Goal: Task Accomplishment & Management: Manage account settings

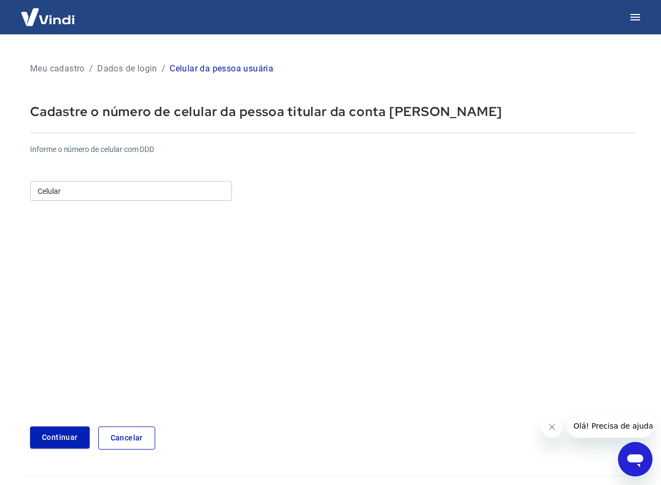
click at [110, 195] on input "Celular" at bounding box center [131, 191] width 202 height 20
type input "[PHONE_NUMBER]"
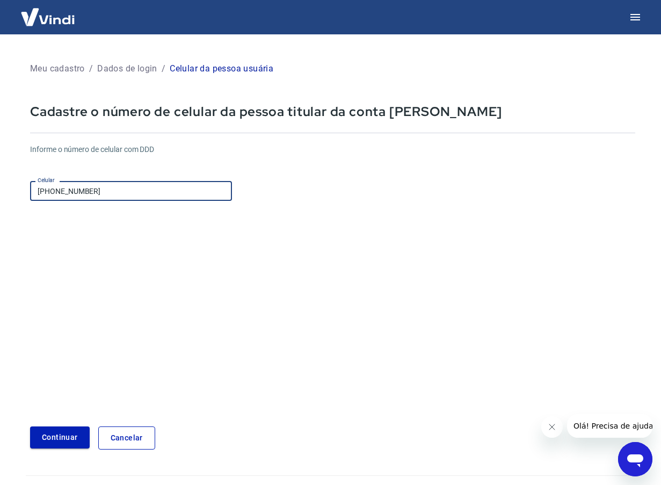
click at [61, 438] on button "Continuar" at bounding box center [60, 437] width 60 height 22
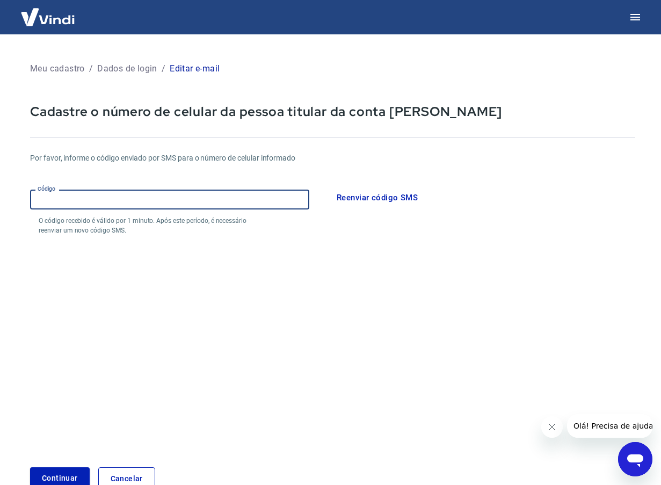
click at [147, 192] on input "Código" at bounding box center [169, 199] width 279 height 20
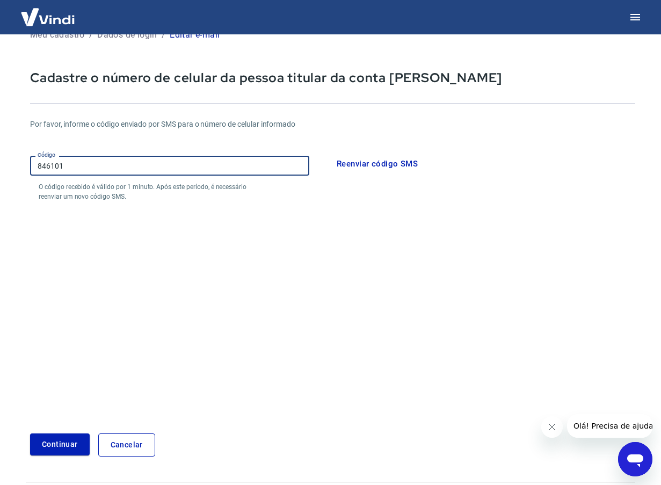
scroll to position [64, 0]
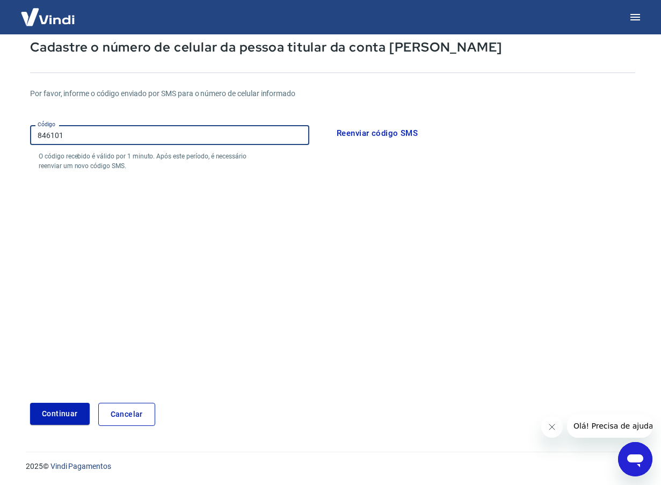
type input "846101"
click at [66, 401] on form "Por favor, informe o código enviado por SMS para o número de celular informado …" at bounding box center [332, 250] width 605 height 350
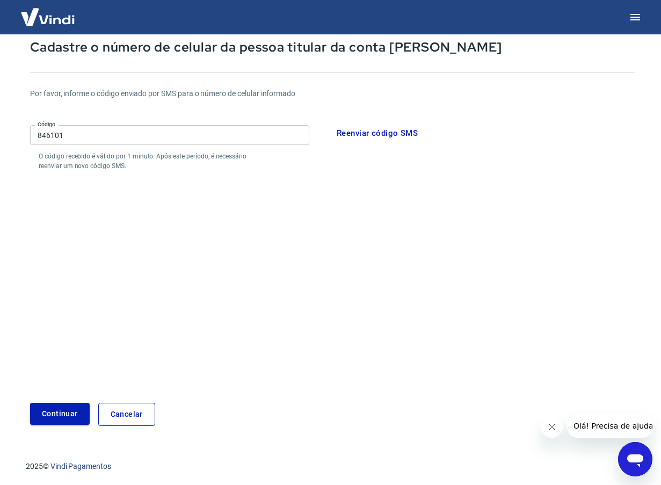
click at [66, 406] on button "Continuar" at bounding box center [60, 413] width 60 height 22
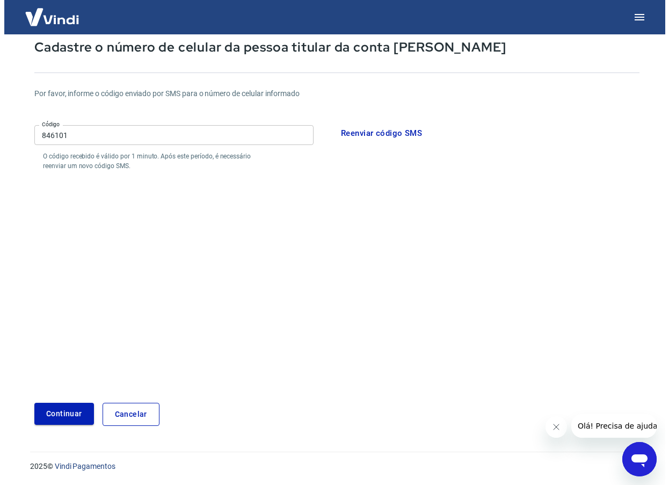
scroll to position [203, 0]
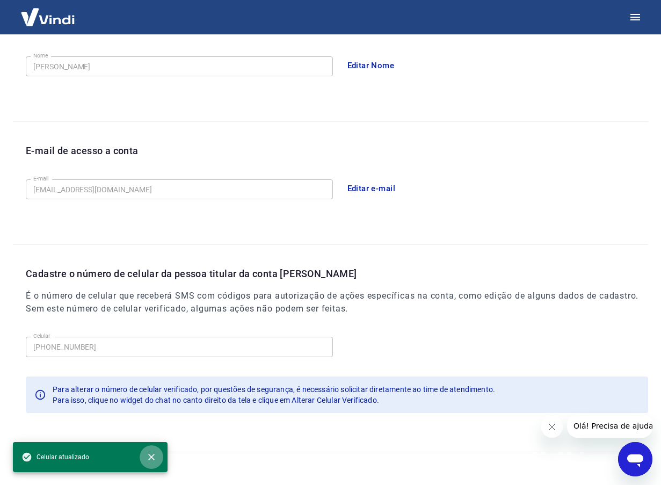
click at [149, 454] on icon "close" at bounding box center [151, 456] width 6 height 6
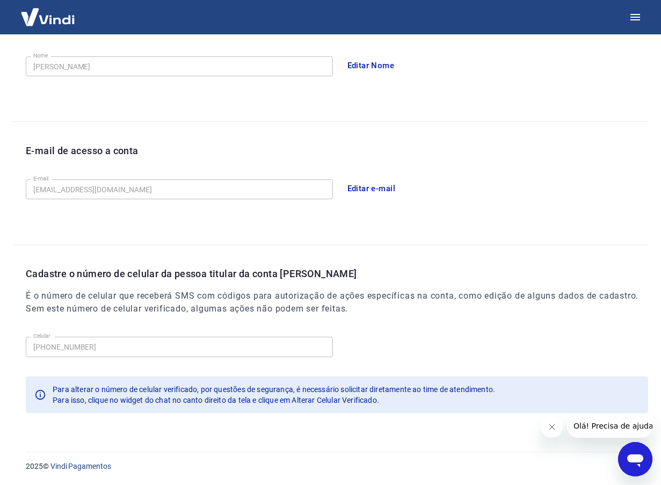
click at [473, 114] on div "Nome da pessoa usuária Quem acessa e faz movimentações na conta. Pode ser a mes…" at bounding box center [330, 34] width 635 height 174
click at [637, 14] on icon "button" at bounding box center [635, 17] width 10 height 6
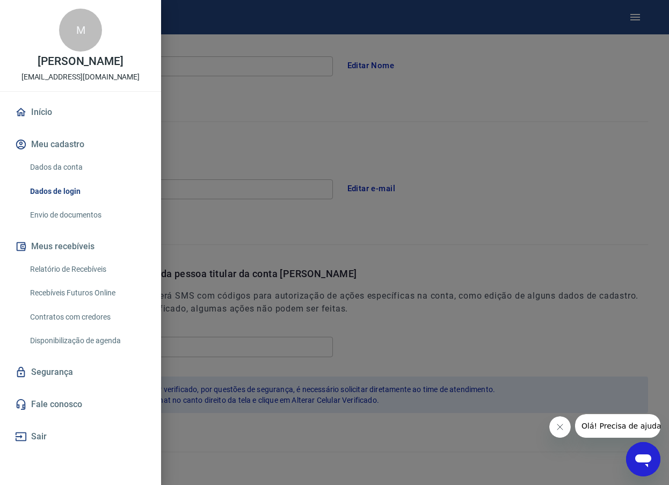
click at [33, 122] on link "Início" at bounding box center [80, 112] width 135 height 24
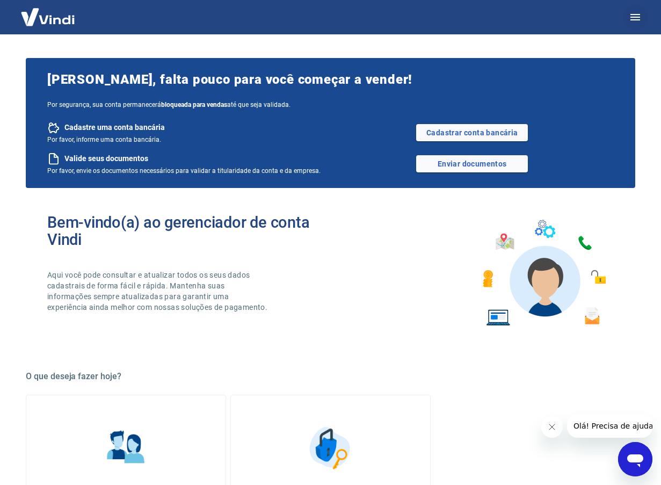
click at [634, 19] on icon "button" at bounding box center [634, 17] width 13 height 13
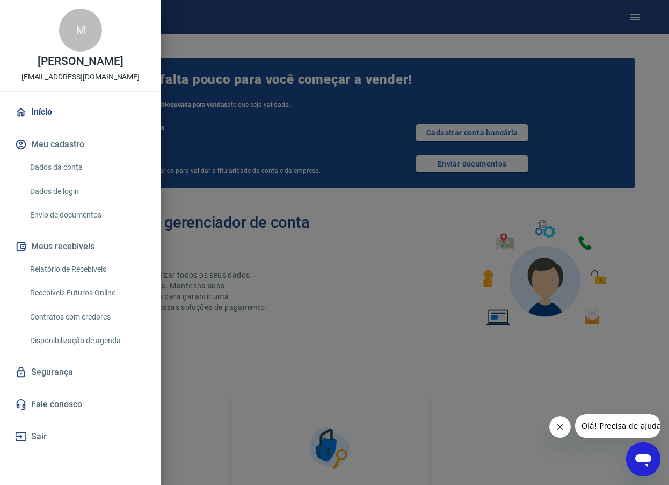
click at [413, 383] on div at bounding box center [334, 242] width 669 height 485
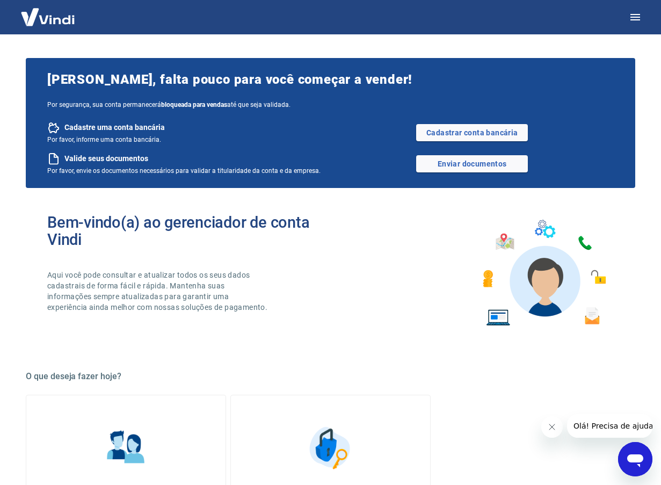
click at [365, 281] on div "Bem-vindo(a) ao gerenciador de conta Vindi Aqui você pode consultar e atualizar…" at bounding box center [330, 272] width 609 height 153
click at [322, 332] on div "Bem-vindo(a) ao gerenciador de conta Vindi Aqui você pode consultar e atualizar…" at bounding box center [330, 272] width 609 height 153
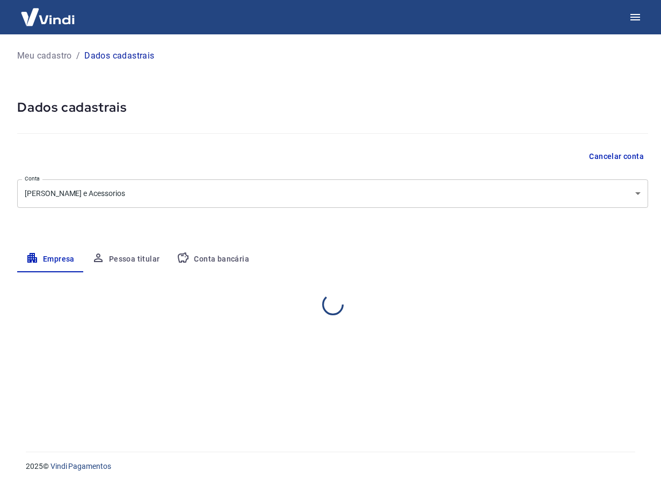
select select "SP"
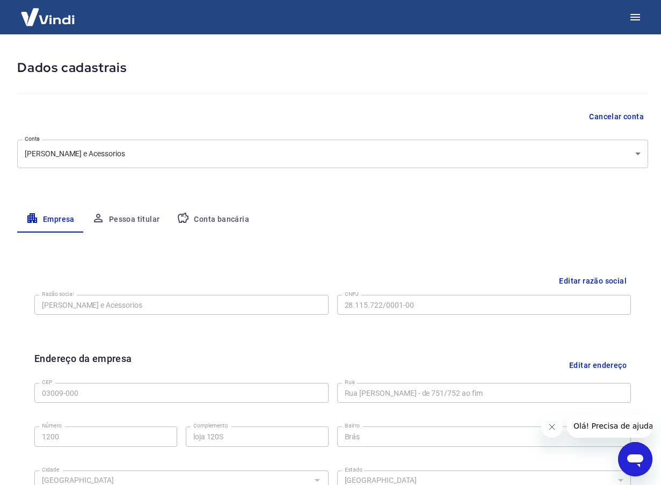
scroll to position [71, 0]
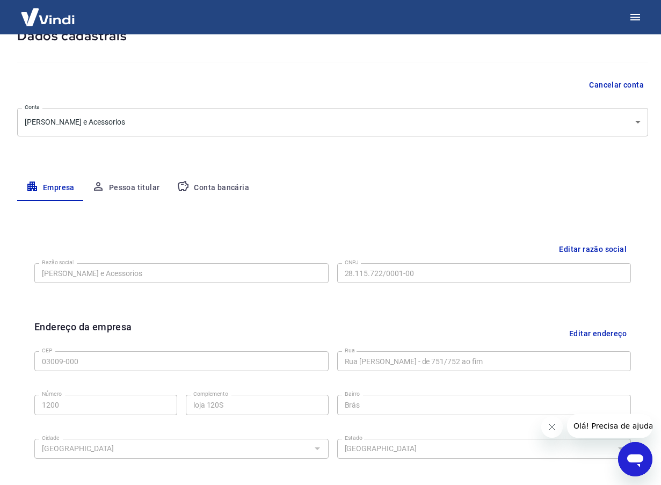
click at [588, 334] on button "Editar endereço" at bounding box center [598, 332] width 66 height 27
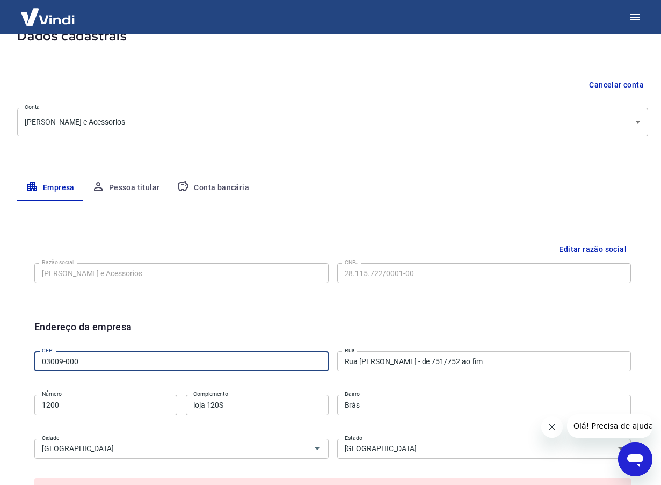
click at [97, 364] on input "03009-000" at bounding box center [181, 361] width 294 height 20
type input "01425-001"
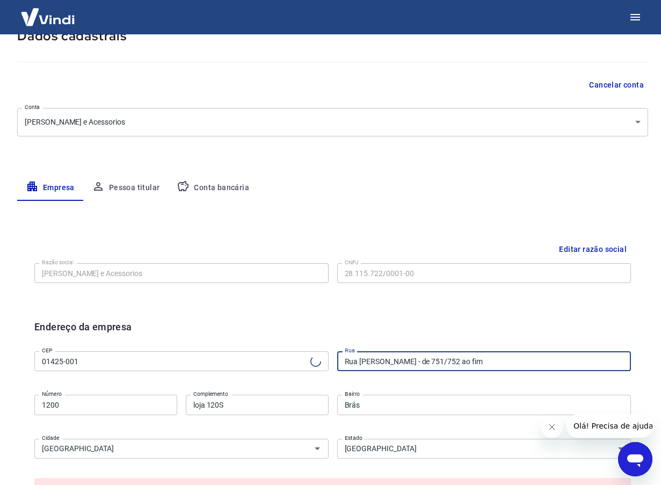
type input "Rua Guarará"
type input "Jardim Paulista"
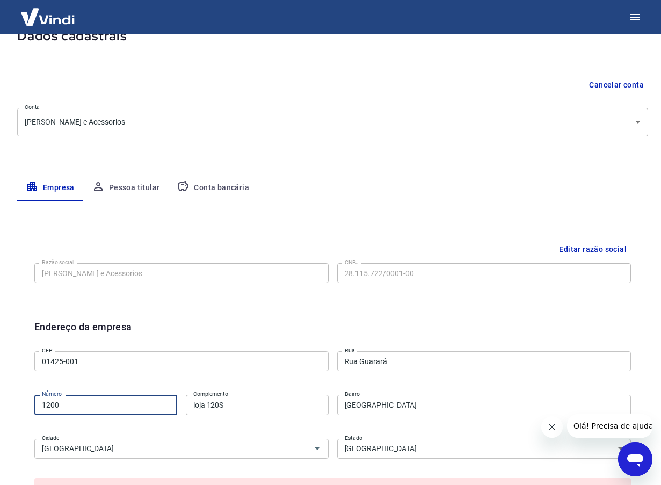
drag, startPoint x: 93, startPoint y: 411, endPoint x: -4, endPoint y: 405, distance: 97.8
click at [0, 405] on html "Meu cadastro / Dados cadastrais Dados cadastrais Cancelar conta Conta Alexsandr…" at bounding box center [330, 171] width 661 height 485
type input "84"
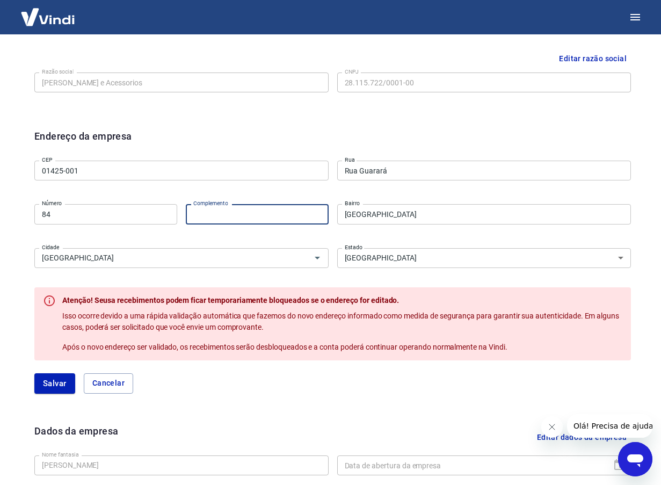
scroll to position [286, 0]
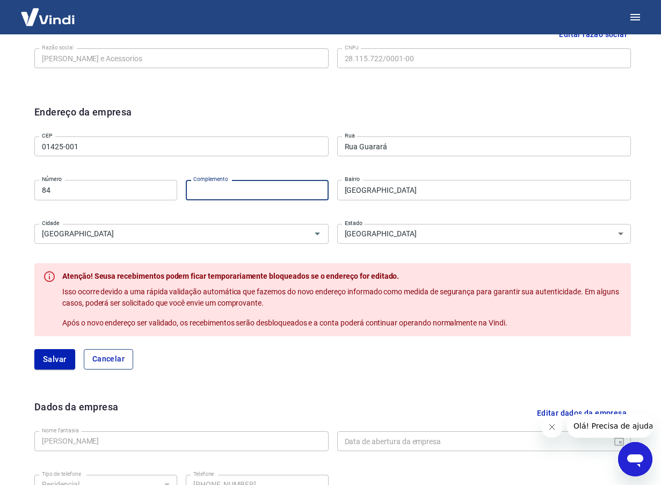
click at [120, 360] on button "Cancelar" at bounding box center [108, 359] width 49 height 20
type input "03009-000"
type input "Rua João Teodoro - de 751/752 ao fim"
type input "1200"
type input "loja 120S"
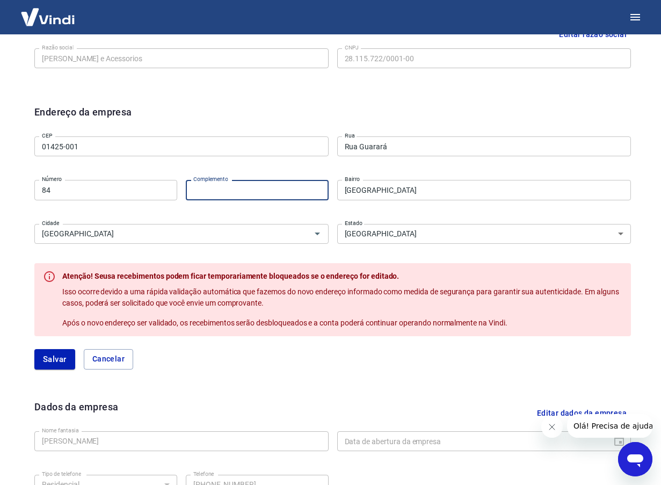
type input "Brás"
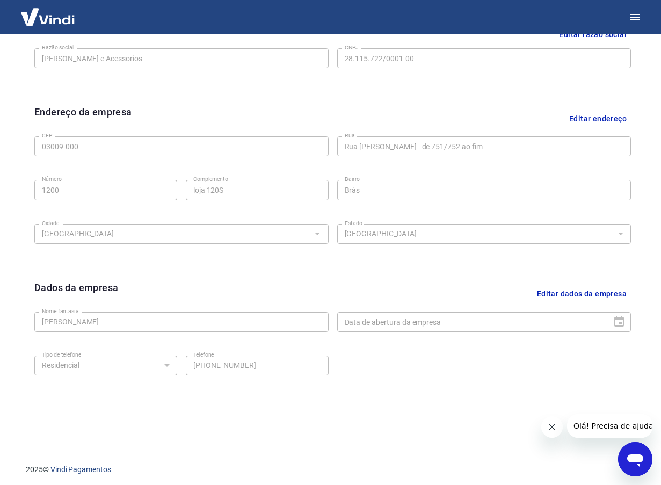
click at [587, 116] on button "Editar endereço" at bounding box center [598, 118] width 66 height 27
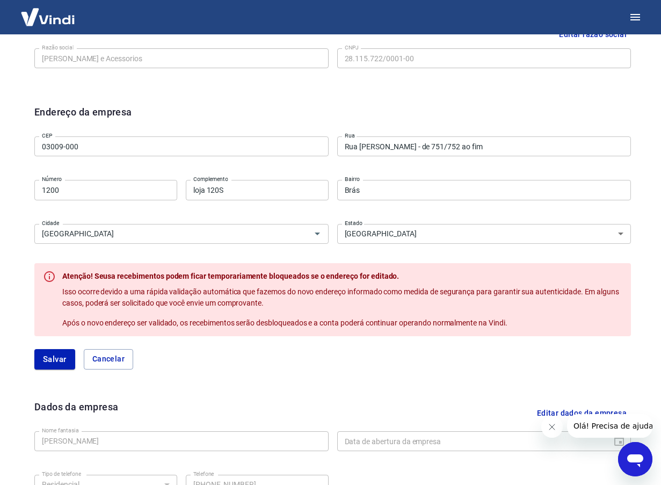
click at [125, 143] on input "03009-000" at bounding box center [181, 146] width 294 height 20
click at [123, 143] on input "03009-000" at bounding box center [181, 146] width 294 height 20
drag, startPoint x: 121, startPoint y: 143, endPoint x: 108, endPoint y: 138, distance: 13.5
click at [116, 142] on input "03009-000" at bounding box center [181, 146] width 294 height 20
click at [108, 138] on input "03009-000" at bounding box center [181, 146] width 294 height 20
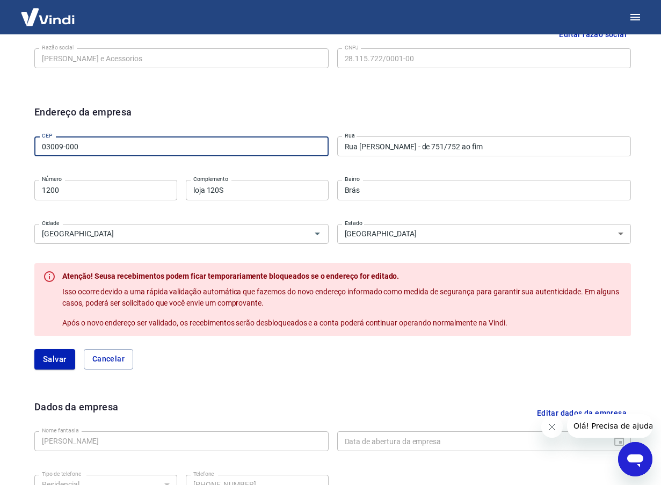
drag, startPoint x: 93, startPoint y: 142, endPoint x: -4, endPoint y: 143, distance: 97.7
type input "01425-000"
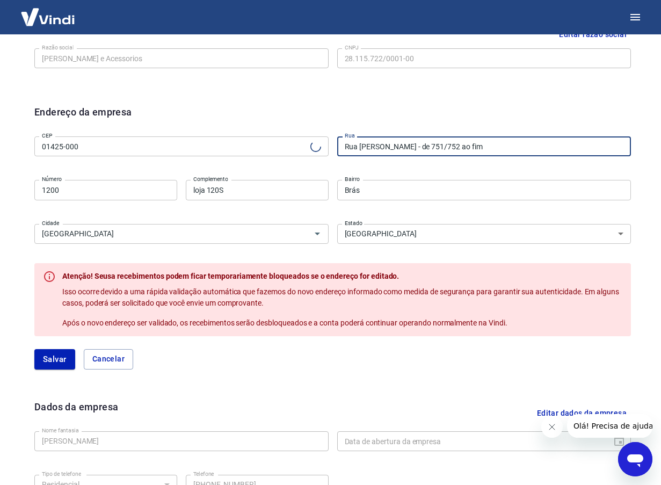
type input "Rua Guarará"
type input "Jardim Paulista"
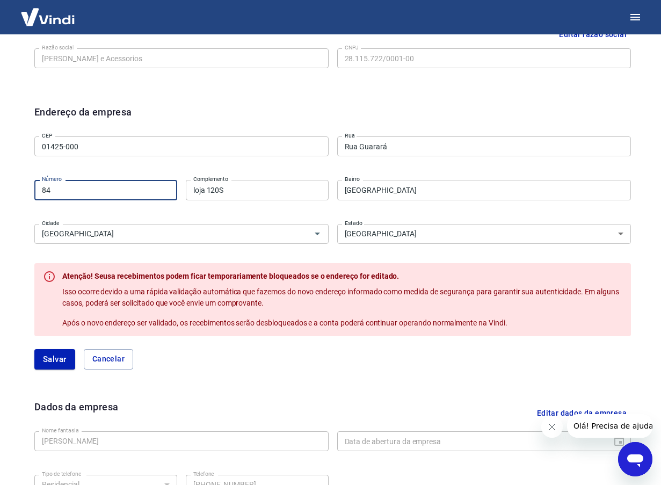
type input "84"
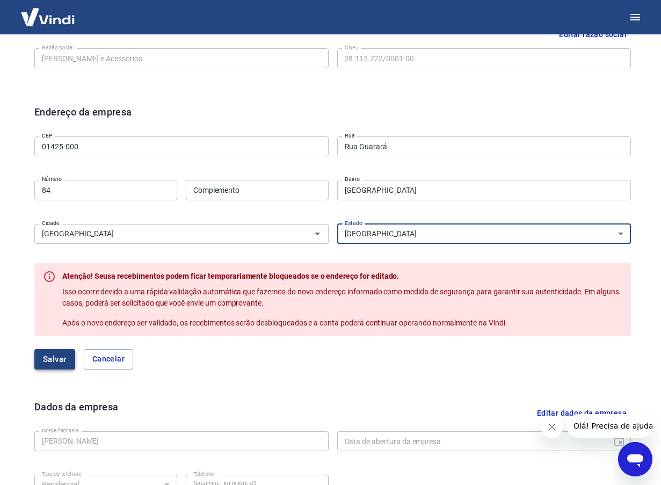
click at [51, 356] on button "Salvar" at bounding box center [54, 359] width 41 height 20
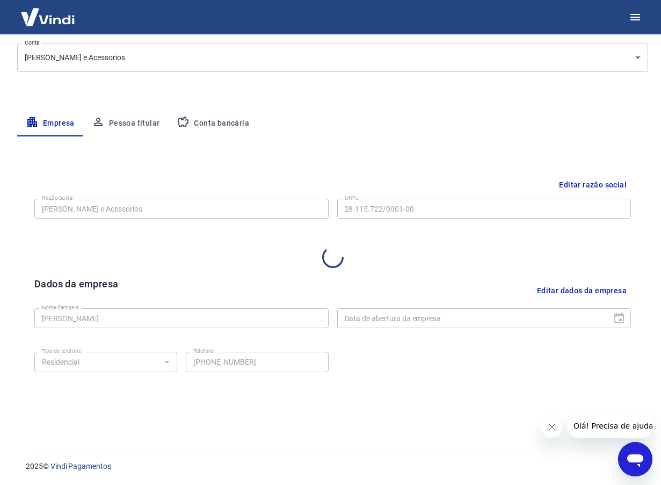
select select "SP"
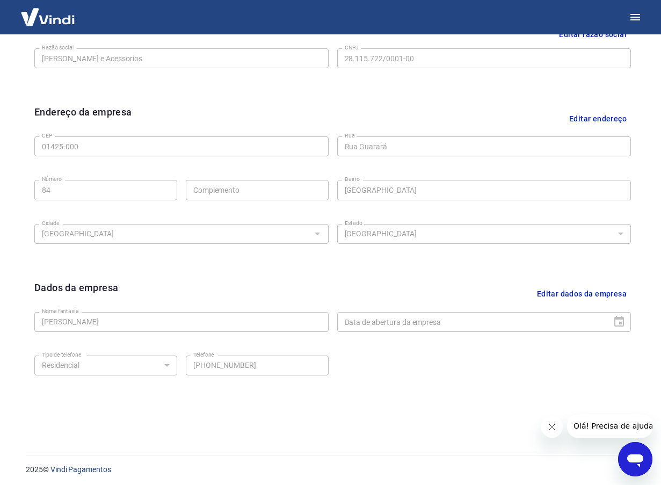
scroll to position [289, 0]
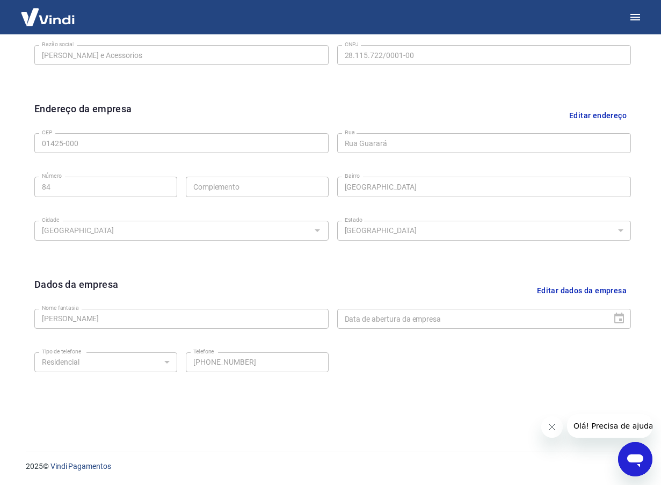
click at [579, 290] on button "Editar dados da empresa" at bounding box center [581, 290] width 98 height 27
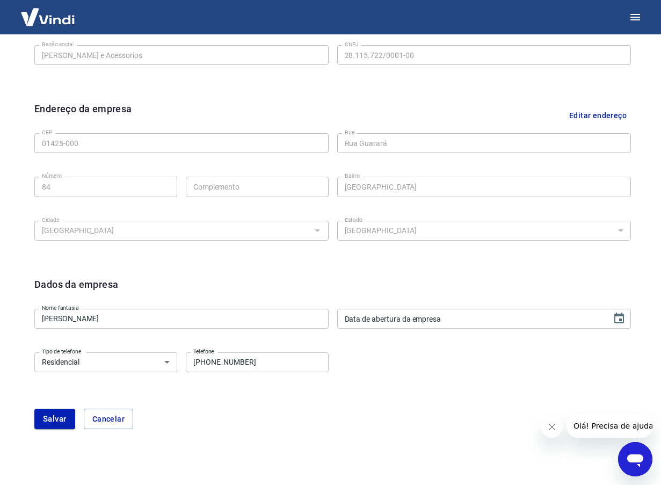
click at [162, 313] on input "[PERSON_NAME]" at bounding box center [181, 319] width 294 height 20
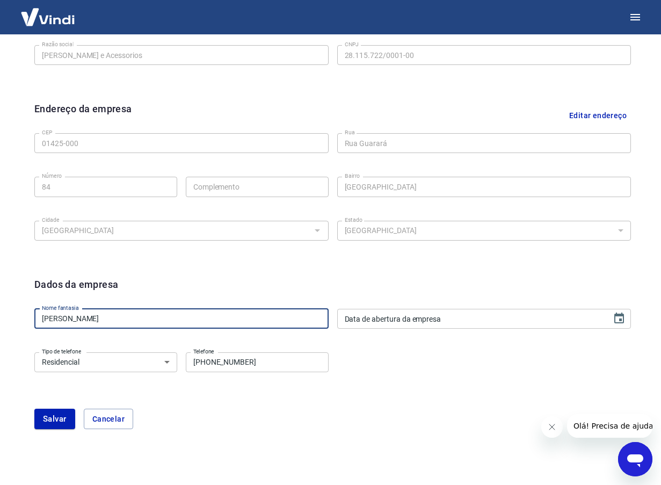
click at [162, 313] on input "[PERSON_NAME]" at bounding box center [181, 319] width 294 height 20
type input "A"
type input "Paar"
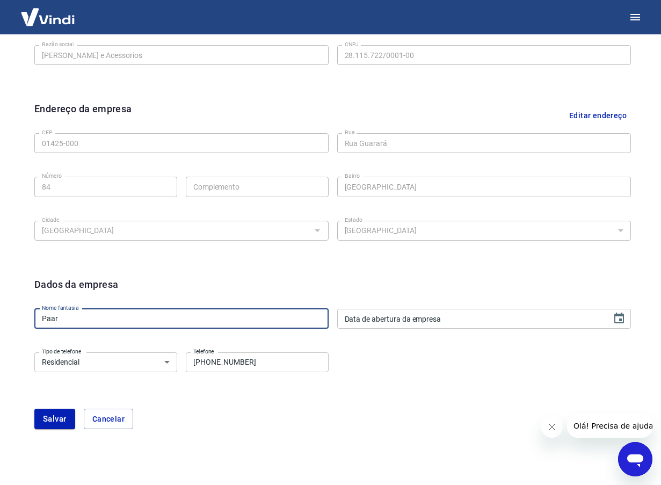
type input "DD/MM/YYYY"
click at [384, 319] on input "DD/MM/YYYY" at bounding box center [470, 319] width 267 height 20
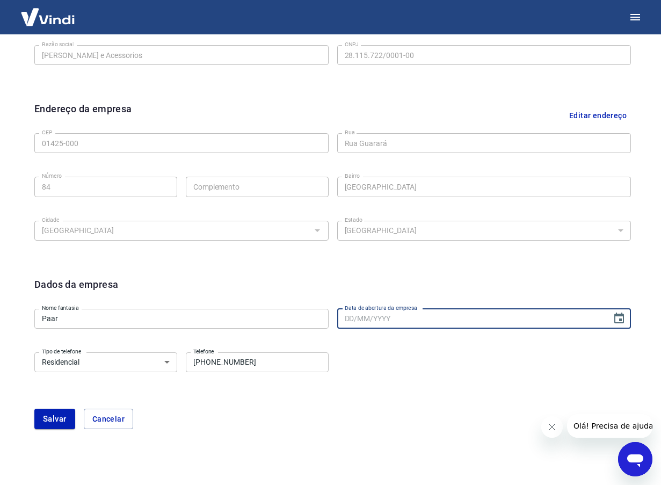
click at [91, 365] on select "Residencial Comercial" at bounding box center [105, 362] width 143 height 20
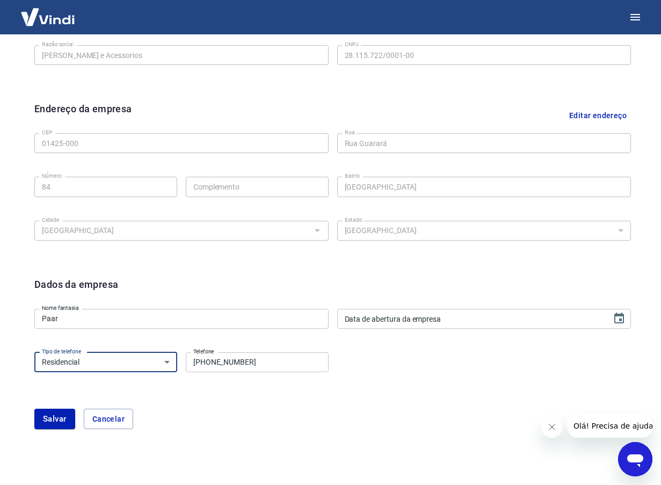
select select "business"
click at [34, 352] on select "Residencial Comercial" at bounding box center [105, 362] width 143 height 20
click at [49, 422] on button "Salvar" at bounding box center [54, 418] width 41 height 20
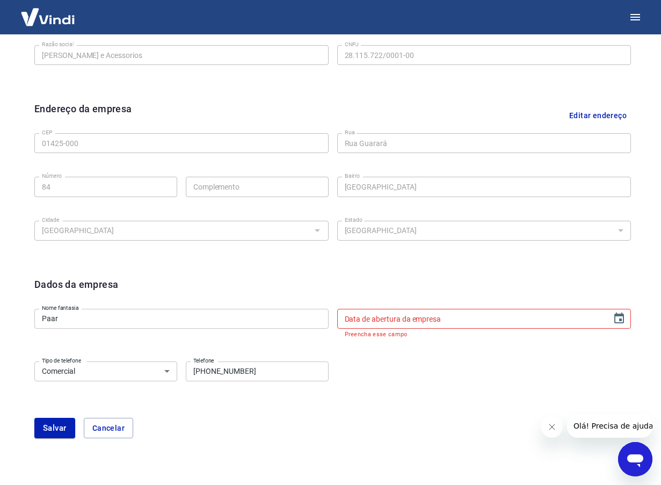
click at [416, 384] on div "Tipo de telefone Residencial Comercial Tipo de telefone Telefone (11) 99606-955…" at bounding box center [332, 378] width 596 height 43
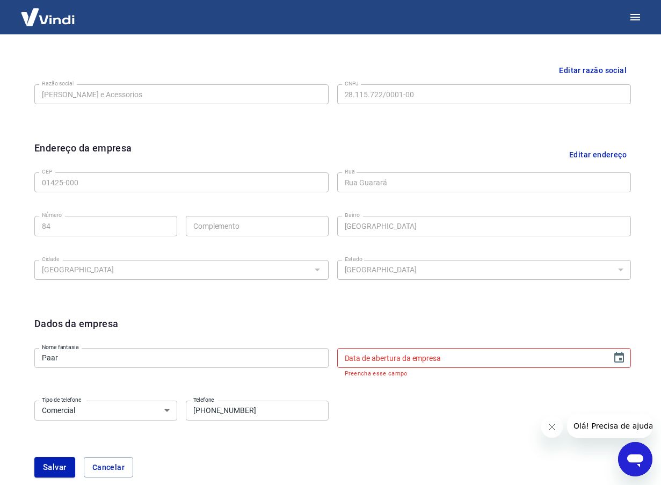
scroll to position [218, 0]
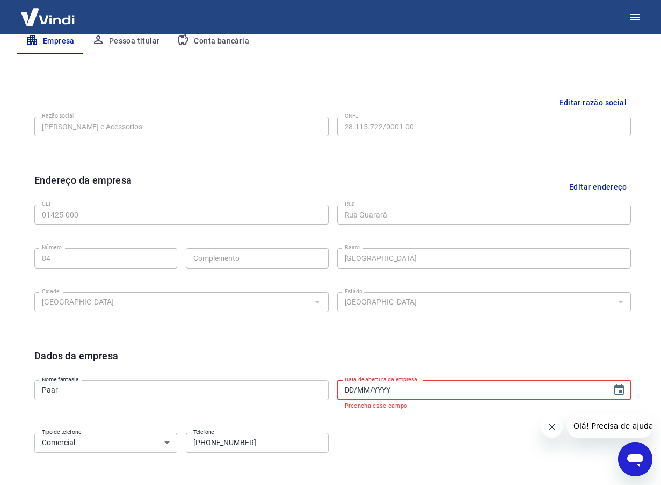
click at [399, 387] on div "Data de abertura da empresa DD/MM/YYYY Data de abertura da empresa Preencha ess…" at bounding box center [484, 394] width 294 height 29
paste input "05/07/2017"
type input "05/07/2017"
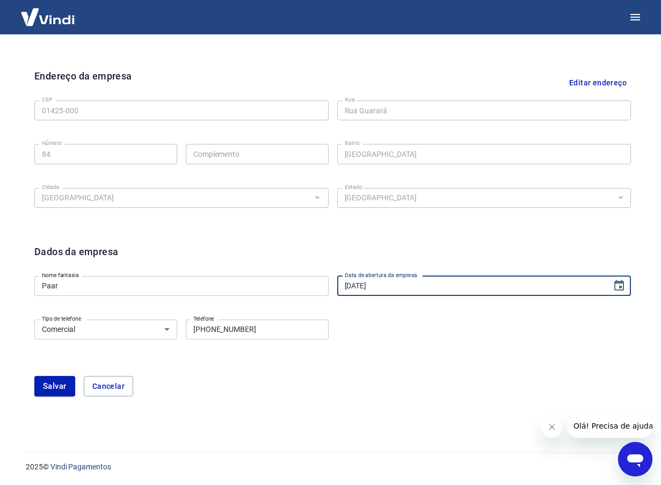
scroll to position [323, 0]
click at [61, 386] on button "Salvar" at bounding box center [54, 385] width 41 height 20
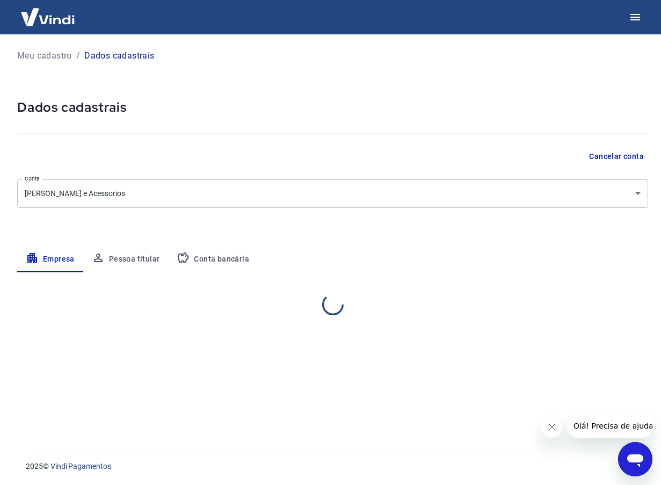
scroll to position [0, 0]
select select "SP"
select select "business"
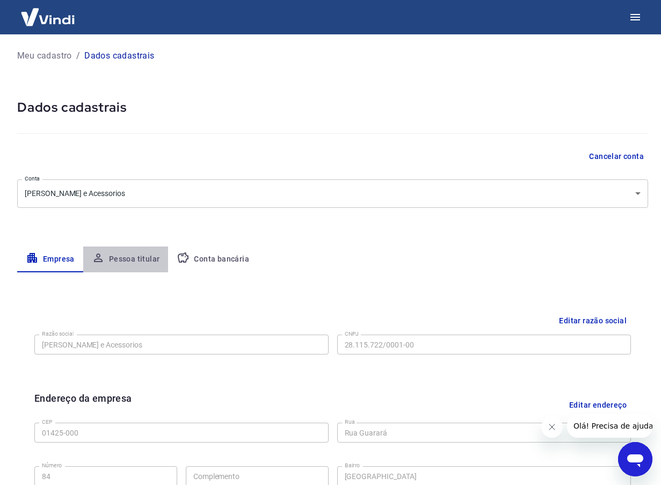
click at [131, 259] on button "Pessoa titular" at bounding box center [125, 259] width 85 height 26
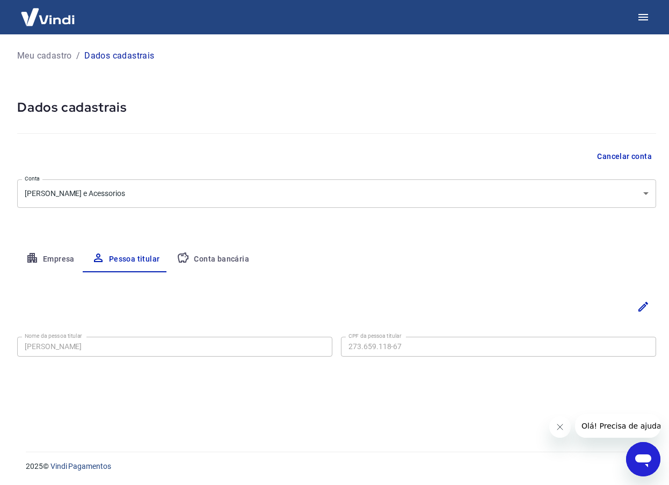
click at [229, 260] on button "Conta bancária" at bounding box center [213, 259] width 90 height 26
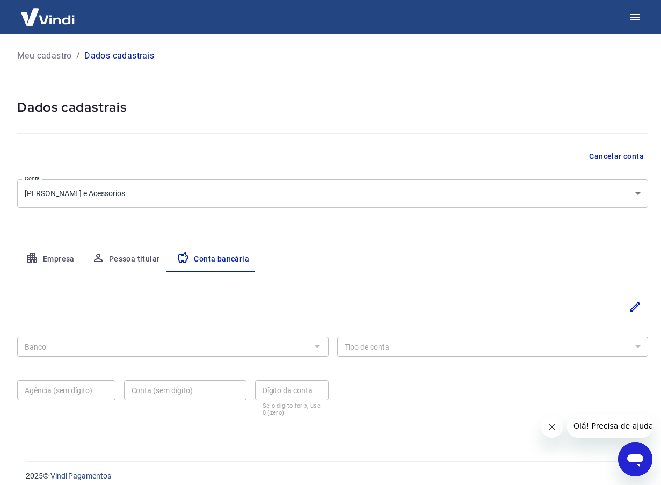
click at [319, 346] on div at bounding box center [317, 346] width 14 height 15
click at [317, 345] on div at bounding box center [317, 346] width 14 height 15
click at [632, 307] on icon "Editar" at bounding box center [635, 307] width 10 height 10
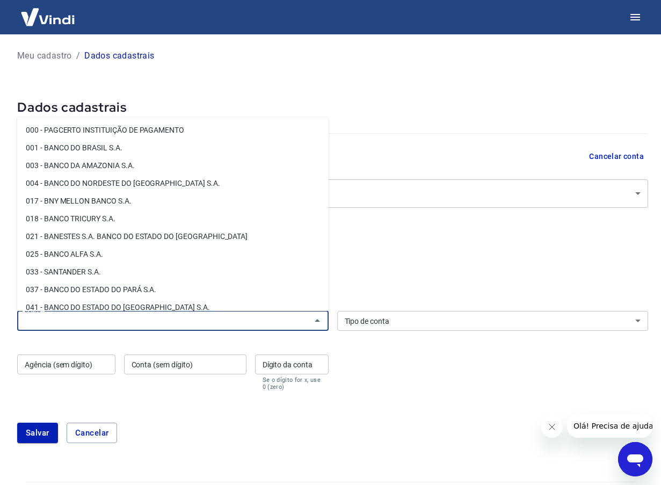
click at [94, 320] on input "Banco" at bounding box center [163, 320] width 287 height 13
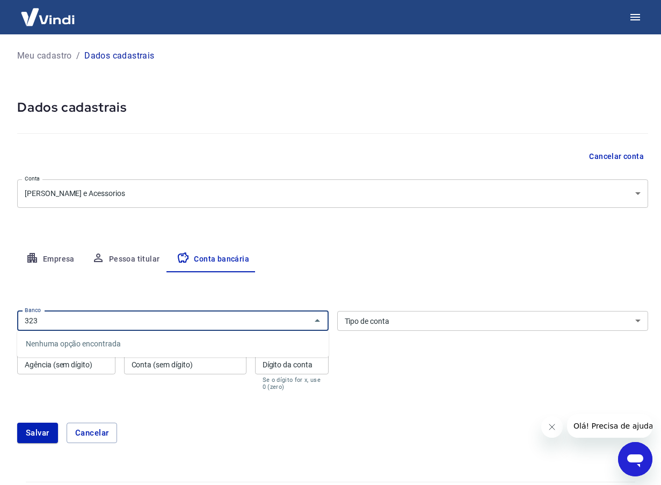
click at [203, 325] on input "323" at bounding box center [163, 320] width 287 height 13
type input "323"
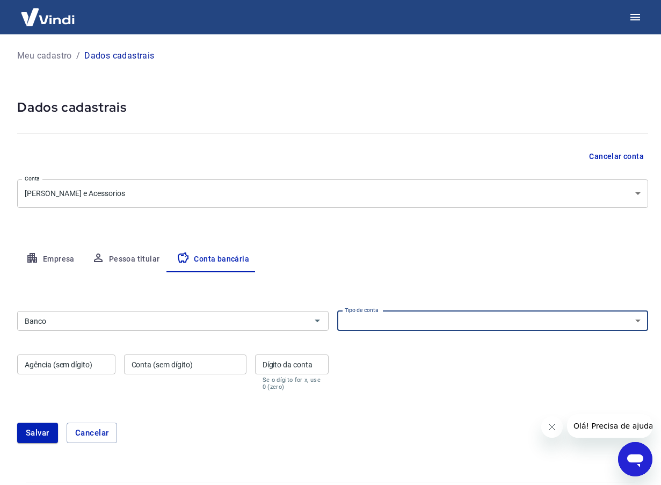
click at [363, 323] on select "Conta Corrente Conta Poupança" at bounding box center [492, 321] width 311 height 20
click at [216, 320] on input "Banco" at bounding box center [163, 320] width 287 height 13
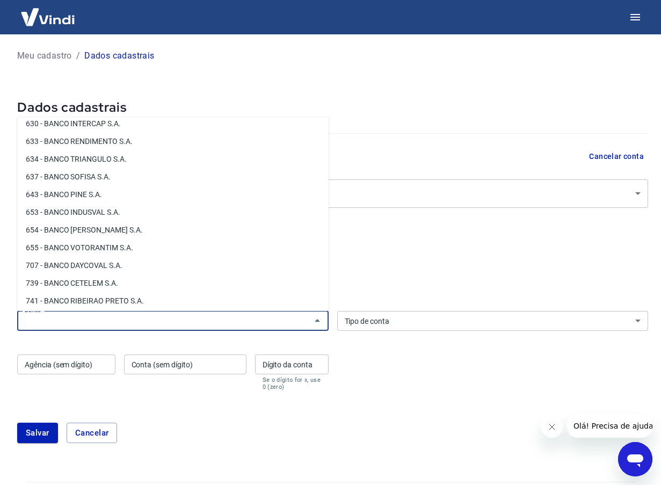
scroll to position [1503, 0]
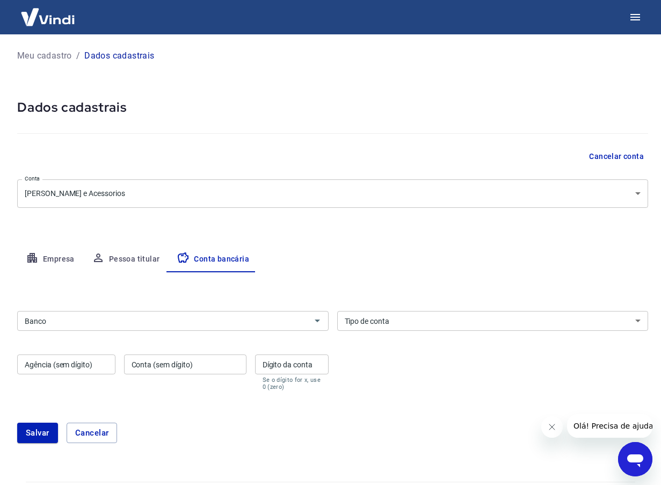
click at [78, 319] on input "Banco" at bounding box center [163, 320] width 287 height 13
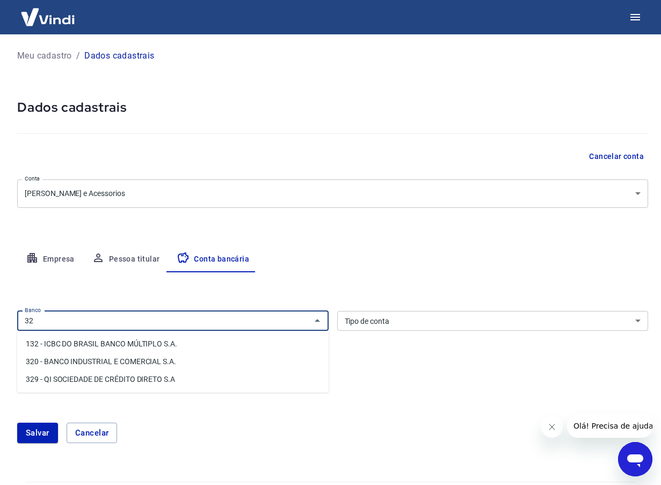
type input "3"
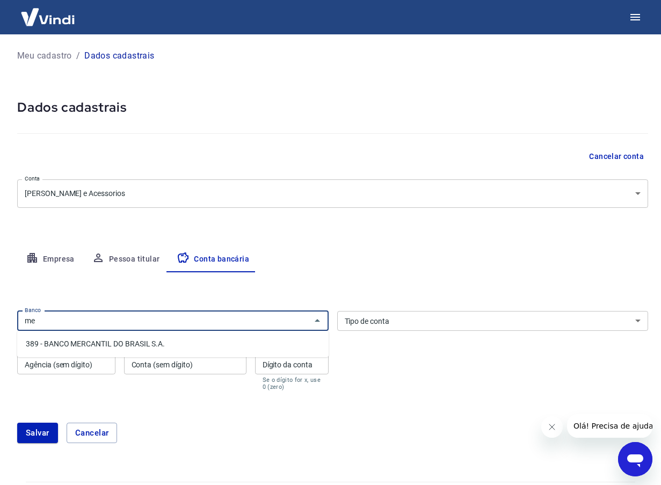
type input "m"
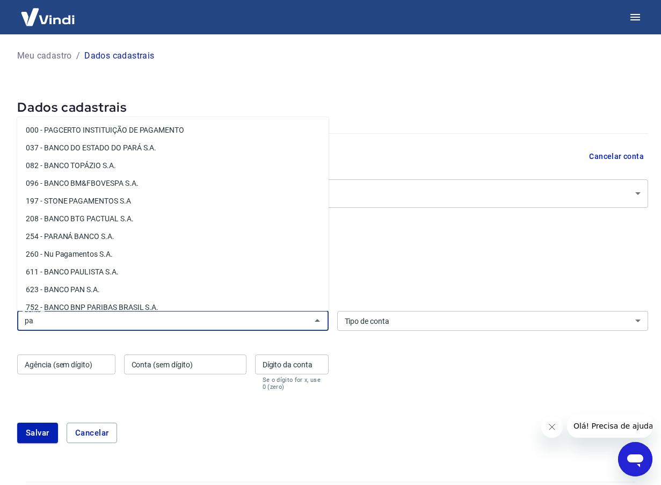
type input "p"
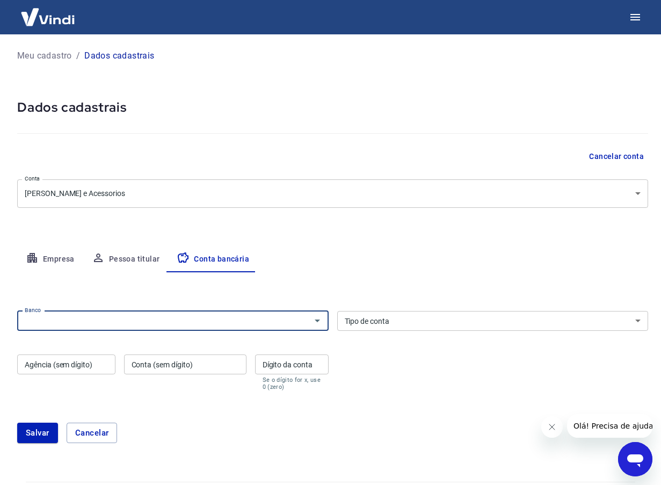
click at [78, 319] on input "Banco" at bounding box center [163, 320] width 287 height 13
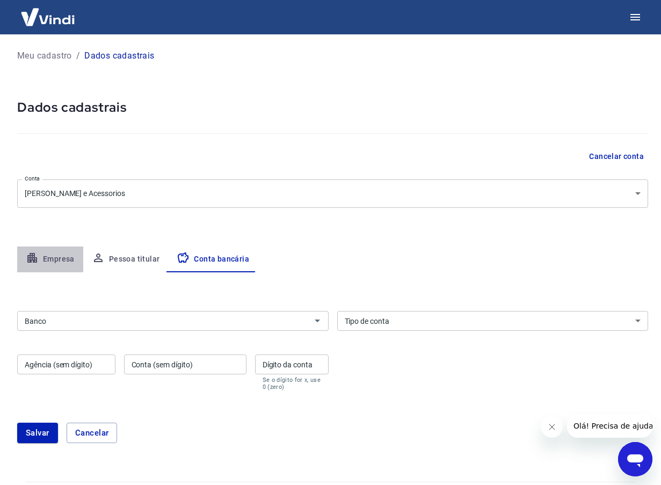
click at [49, 259] on button "Empresa" at bounding box center [50, 259] width 66 height 26
select select "SP"
select select "business"
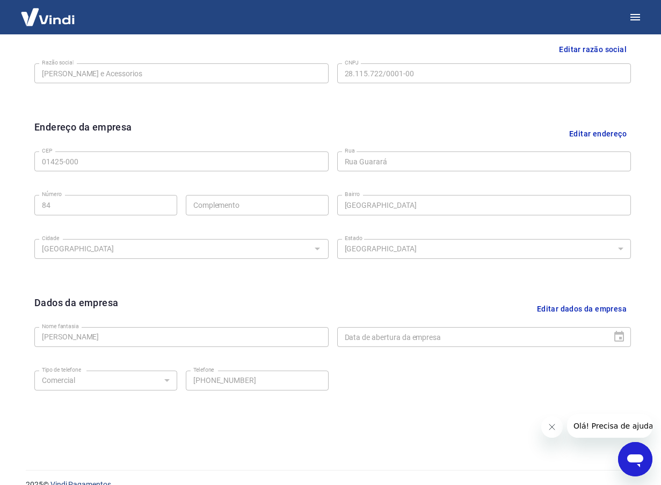
scroll to position [286, 0]
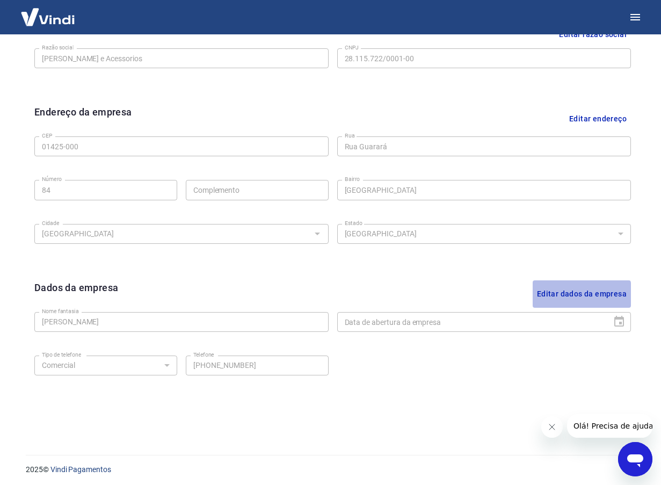
click at [557, 295] on button "Editar dados da empresa" at bounding box center [581, 293] width 98 height 27
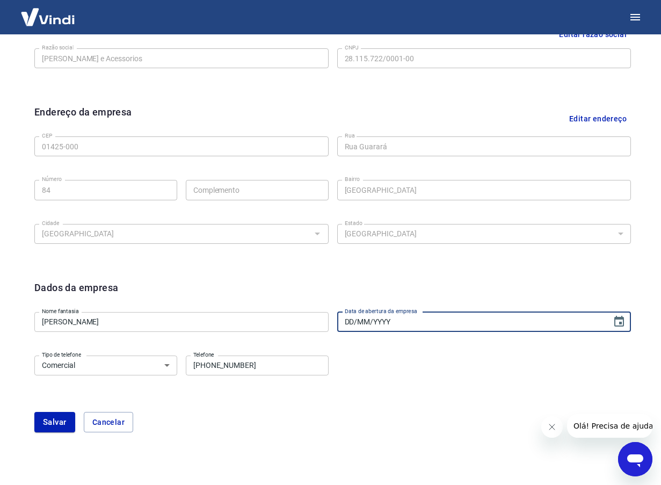
click at [463, 320] on input "DD/MM/YYYY" at bounding box center [470, 322] width 267 height 20
click at [462, 320] on input "DD/MM/YYYY" at bounding box center [470, 322] width 267 height 20
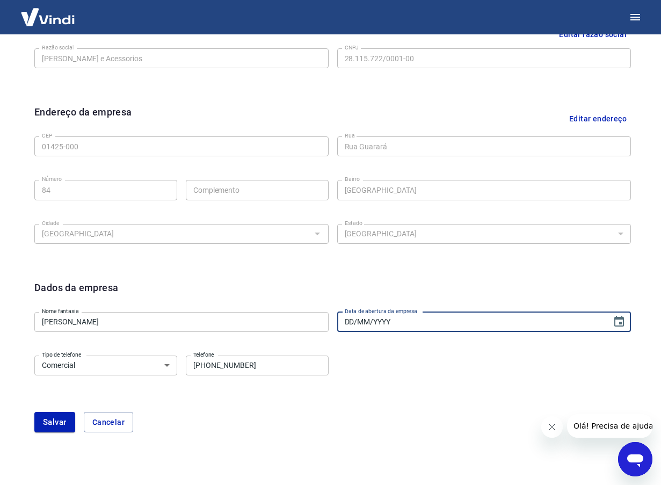
click at [462, 323] on input "DD/MM/YYYY" at bounding box center [470, 322] width 267 height 20
type input "05/07/2017"
click at [65, 421] on button "Salvar" at bounding box center [54, 422] width 41 height 20
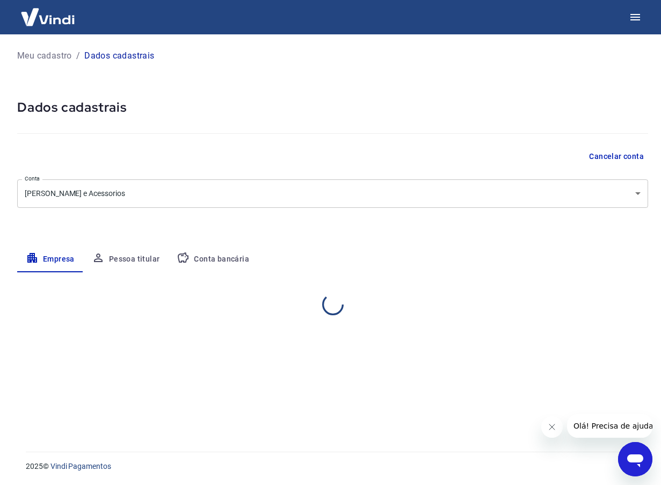
scroll to position [0, 0]
select select "SP"
select select "business"
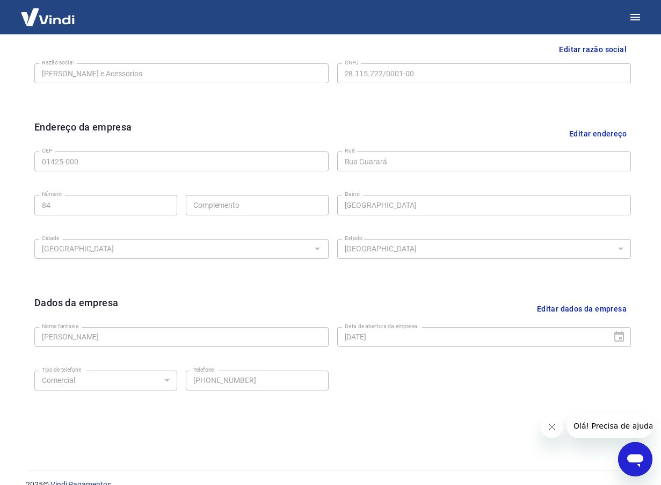
scroll to position [286, 0]
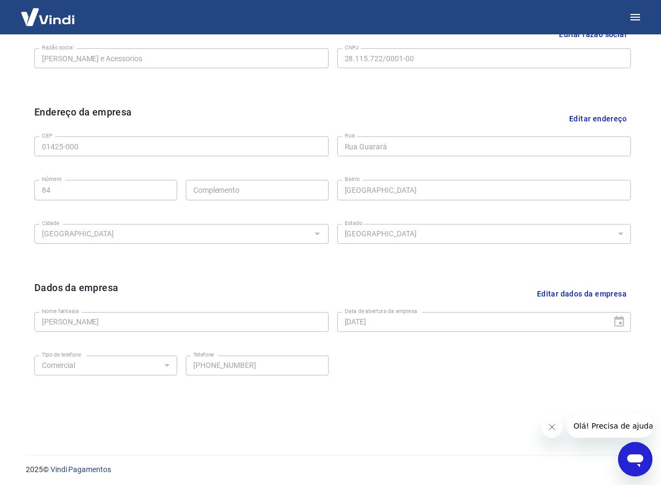
click at [562, 294] on button "Editar dados da empresa" at bounding box center [581, 293] width 98 height 27
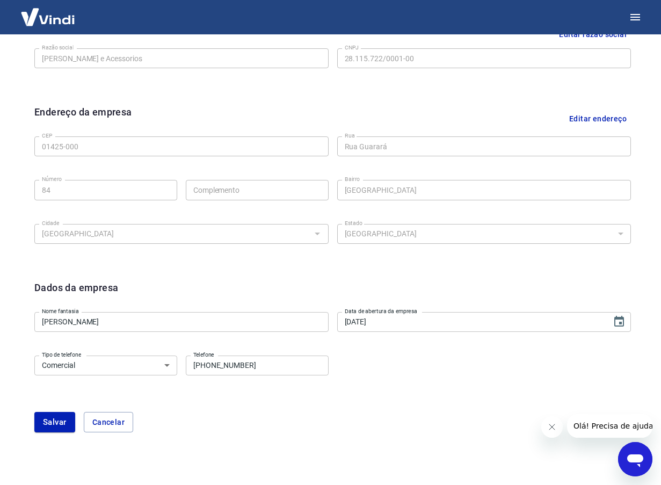
click at [212, 326] on input "[PERSON_NAME]" at bounding box center [181, 322] width 294 height 20
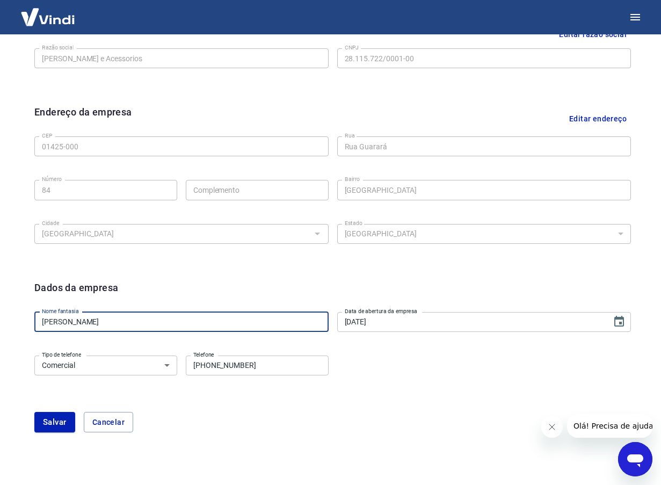
click at [210, 325] on input "[PERSON_NAME]" at bounding box center [181, 322] width 294 height 20
click at [147, 321] on input "[PERSON_NAME]" at bounding box center [181, 322] width 294 height 20
drag, startPoint x: 147, startPoint y: 321, endPoint x: -4, endPoint y: 327, distance: 151.4
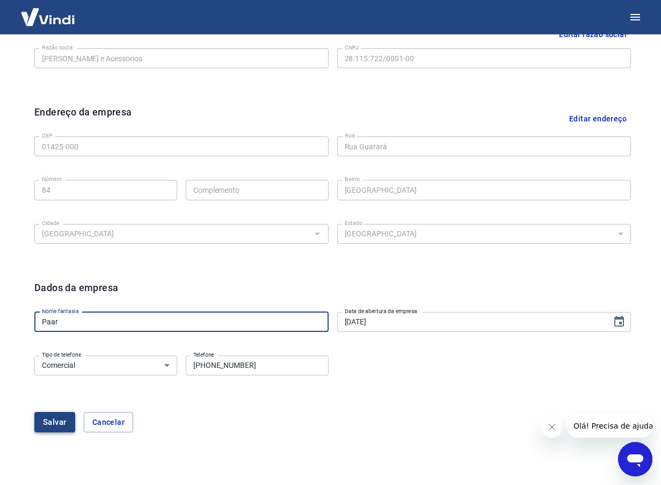
type input "Paar"
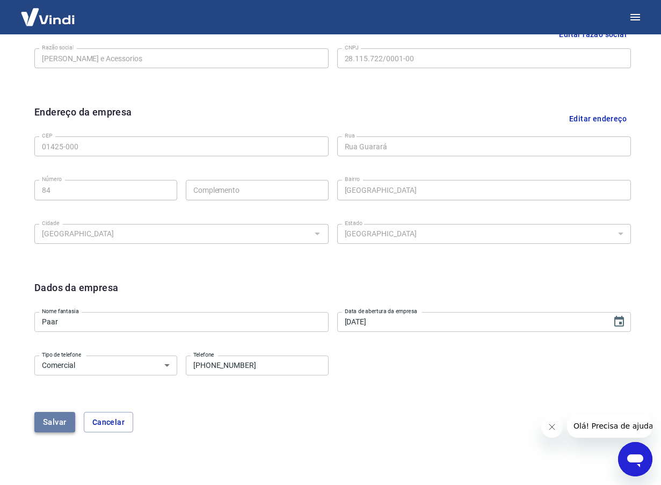
click at [55, 426] on button "Salvar" at bounding box center [54, 422] width 41 height 20
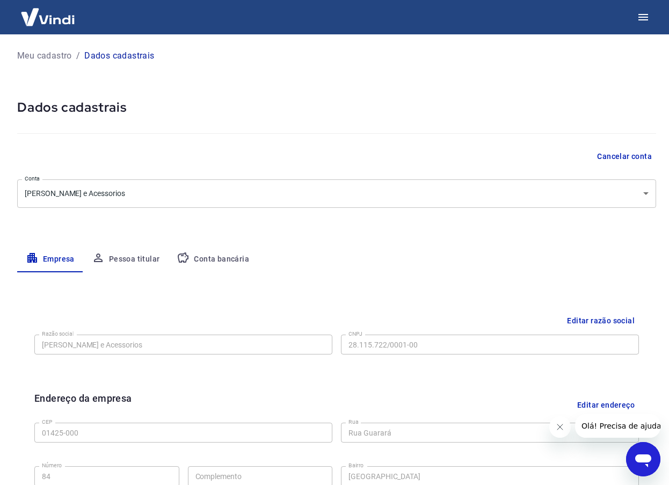
select select "SP"
select select "business"
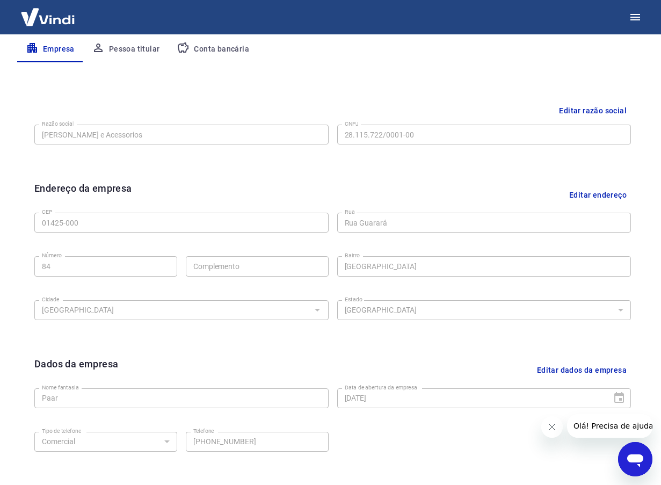
scroll to position [286, 0]
